Goal: Task Accomplishment & Management: Use online tool/utility

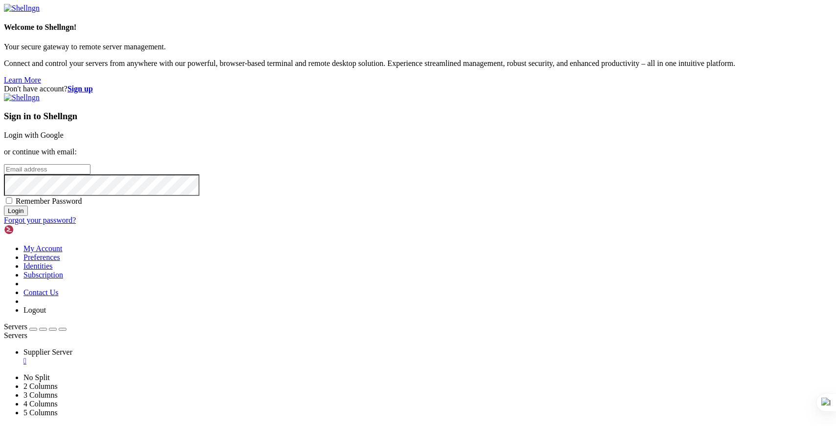
type input "[PERSON_NAME][EMAIL_ADDRESS][DOMAIN_NAME]"
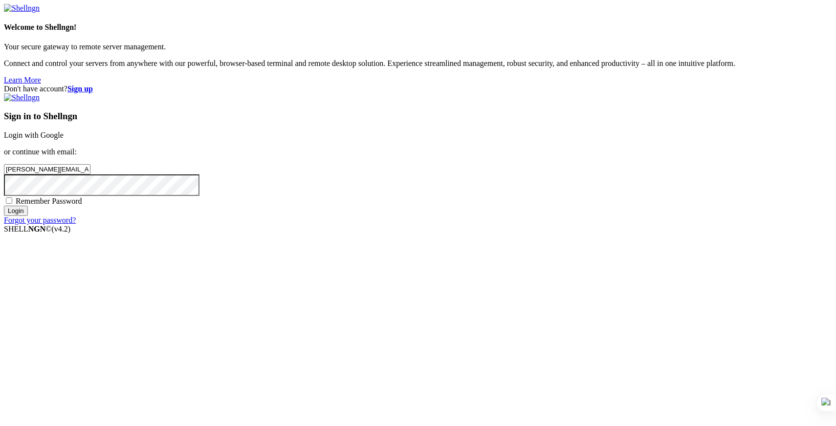
click at [28, 216] on input "Login" at bounding box center [16, 211] width 24 height 10
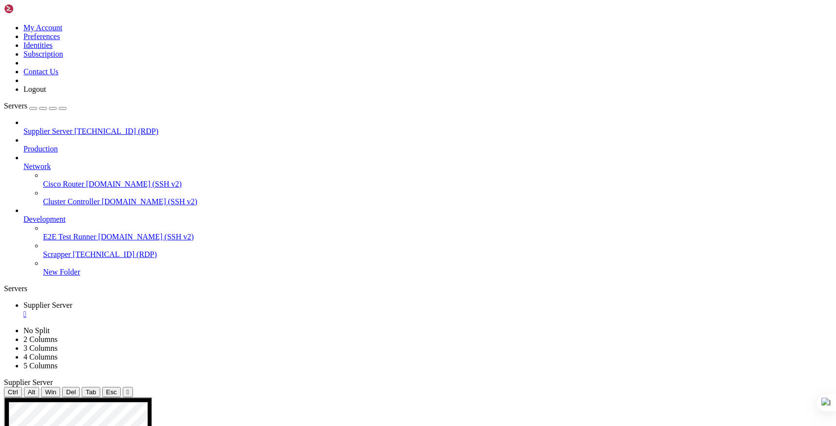
click at [92, 250] on span "[TECHNICAL_ID] (RDP)" at bounding box center [115, 254] width 84 height 8
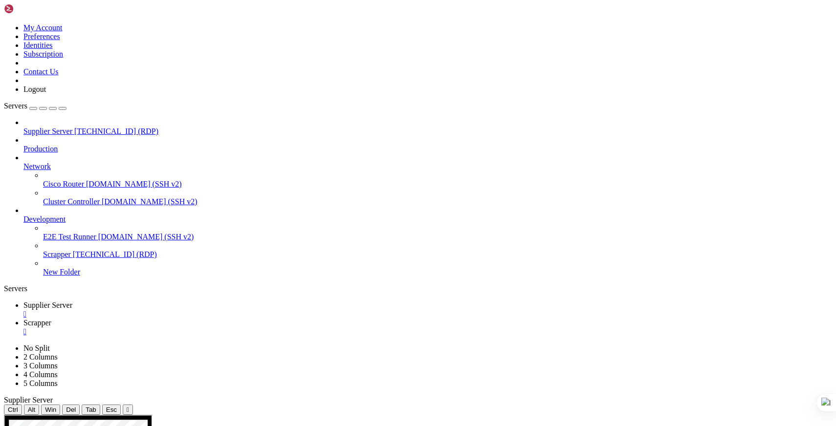
click at [72, 301] on span "Supplier Server" at bounding box center [47, 305] width 49 height 8
click at [51, 319] on span "Scrapper" at bounding box center [37, 323] width 28 height 8
click at [72, 301] on span "Supplier Server" at bounding box center [47, 305] width 49 height 8
click at [256, 327] on div "" at bounding box center [427, 331] width 808 height 9
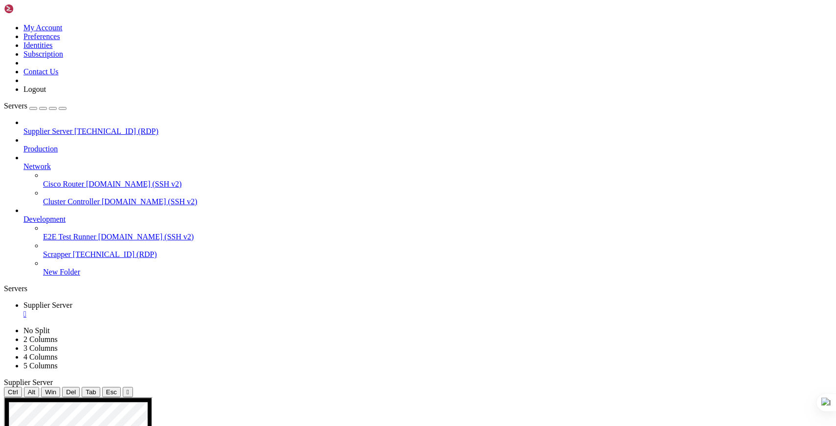
click at [197, 310] on div "" at bounding box center [427, 314] width 808 height 9
